Goal: Task Accomplishment & Management: Manage account settings

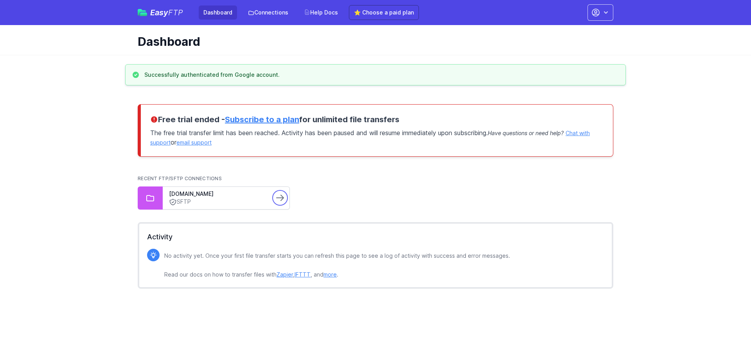
click at [279, 195] on icon at bounding box center [279, 197] width 9 height 9
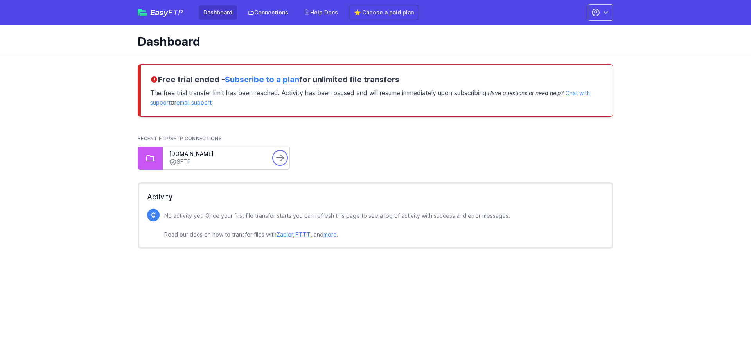
click at [279, 155] on icon at bounding box center [279, 157] width 9 height 9
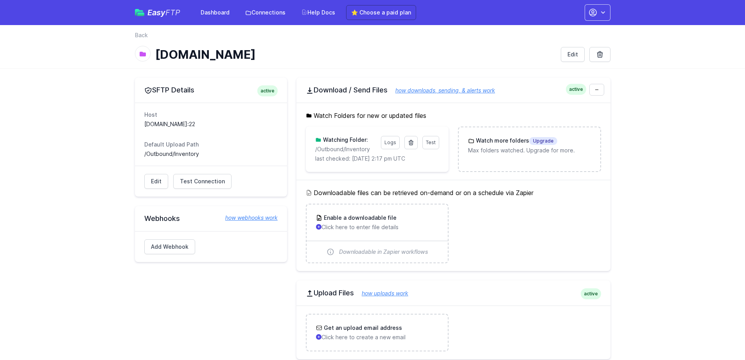
drag, startPoint x: 195, startPoint y: 150, endPoint x: 155, endPoint y: 156, distance: 40.8
click at [155, 156] on div "Default Upload Path /Outbound/Inventory" at bounding box center [210, 148] width 133 height 17
click at [155, 156] on dd "/Outbound/Inventory" at bounding box center [210, 154] width 133 height 8
drag, startPoint x: 178, startPoint y: 155, endPoint x: 147, endPoint y: 158, distance: 31.0
click at [147, 158] on div "Host ftp02.newegg.com:22 Default Upload Path /Outbound/Inventory" at bounding box center [211, 134] width 152 height 63
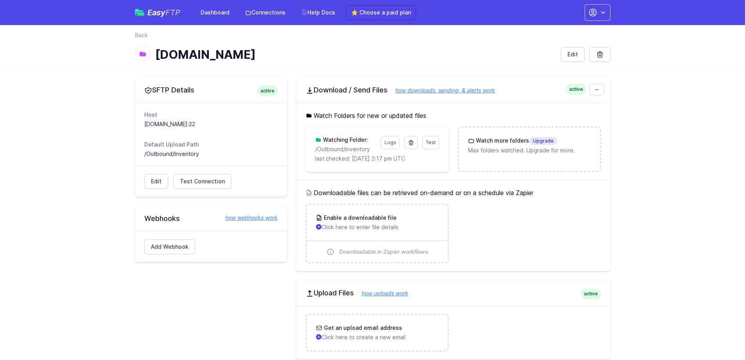
click at [147, 158] on div "Host ftp02.newegg.com:22 Default Upload Path /Outbound/Inventory" at bounding box center [211, 134] width 152 height 63
drag, startPoint x: 261, startPoint y: 94, endPoint x: 281, endPoint y: 93, distance: 19.6
click at [281, 93] on div "SFTP Details active" at bounding box center [211, 89] width 152 height 25
click at [157, 10] on span "Easy FTP" at bounding box center [164, 13] width 33 height 8
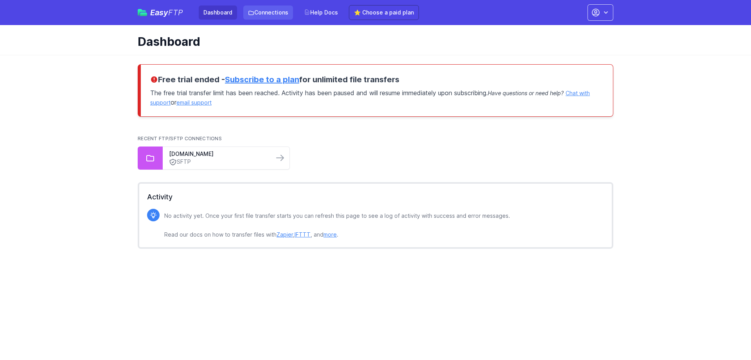
click at [260, 14] on link "Connections" at bounding box center [268, 12] width 50 height 14
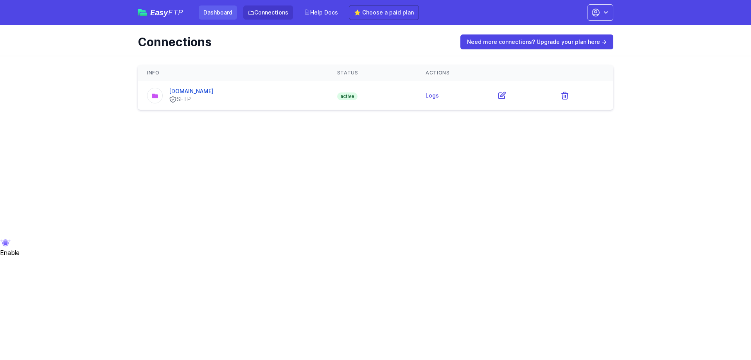
click at [221, 11] on link "Dashboard" at bounding box center [218, 12] width 38 height 14
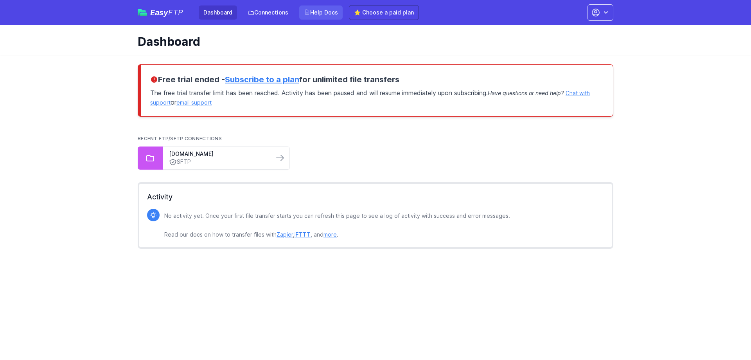
click at [329, 14] on link "Help Docs" at bounding box center [320, 12] width 43 height 14
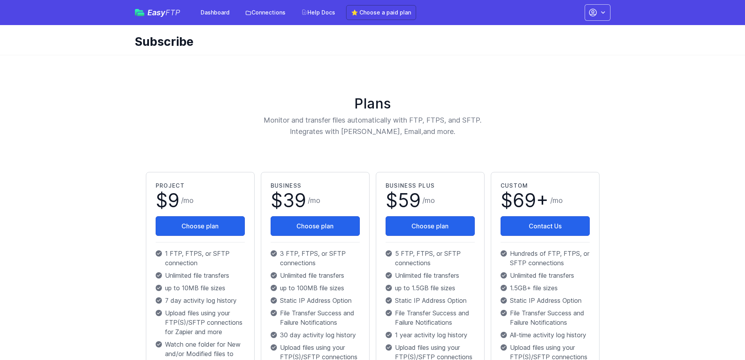
drag, startPoint x: 375, startPoint y: 122, endPoint x: 296, endPoint y: 103, distance: 81.0
click at [296, 103] on div "Plans Monitor and transfer files automatically with FTP, FTPS, and SFTP. Integr…" at bounding box center [373, 116] width 460 height 42
click at [296, 103] on h1 "Plans" at bounding box center [373, 103] width 460 height 16
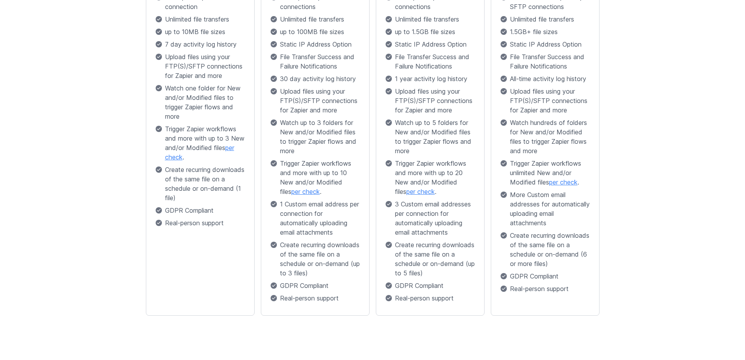
scroll to position [262, 0]
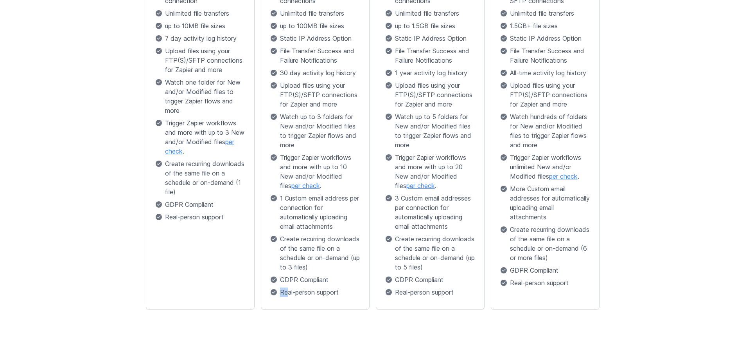
drag, startPoint x: 300, startPoint y: 296, endPoint x: 289, endPoint y: 296, distance: 11.4
click at [289, 296] on p "Real-person support" at bounding box center [315, 291] width 89 height 9
click at [290, 295] on p "Real-person support" at bounding box center [315, 291] width 89 height 9
drag, startPoint x: 232, startPoint y: 218, endPoint x: 144, endPoint y: 220, distance: 88.5
click at [144, 220] on div "Project $ 9 / mo Choose plan 1 FTP, FTPS, or SFTP connection Unlimited file tra…" at bounding box center [200, 110] width 115 height 406
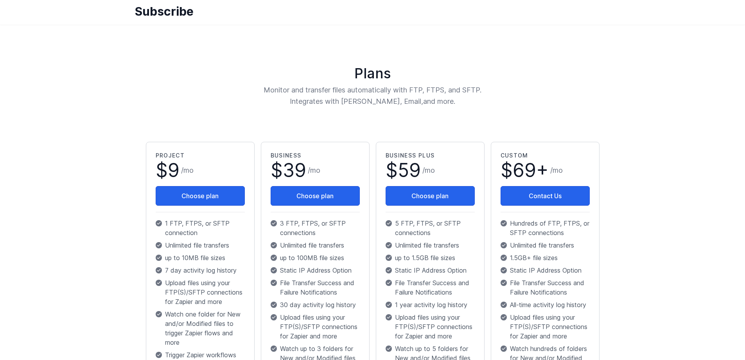
scroll to position [27, 0]
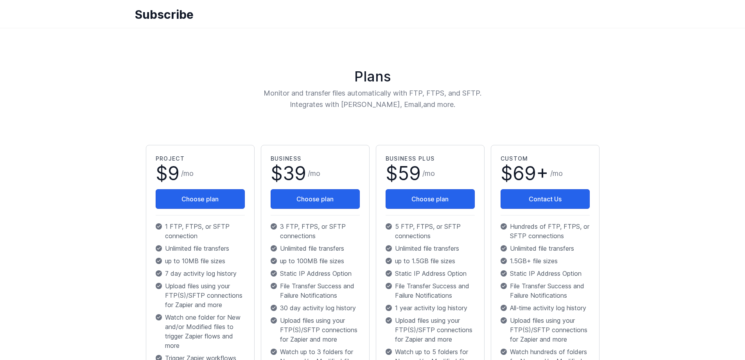
drag, startPoint x: 393, startPoint y: 100, endPoint x: 332, endPoint y: 86, distance: 62.3
click at [332, 86] on div "Plans Monitor and transfer files automatically with FTP, FTPS, and SFTP. Integr…" at bounding box center [373, 89] width 460 height 42
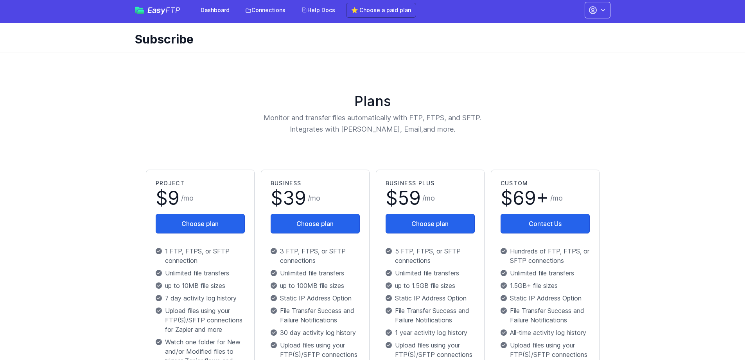
scroll to position [0, 0]
